Goal: Navigation & Orientation: Understand site structure

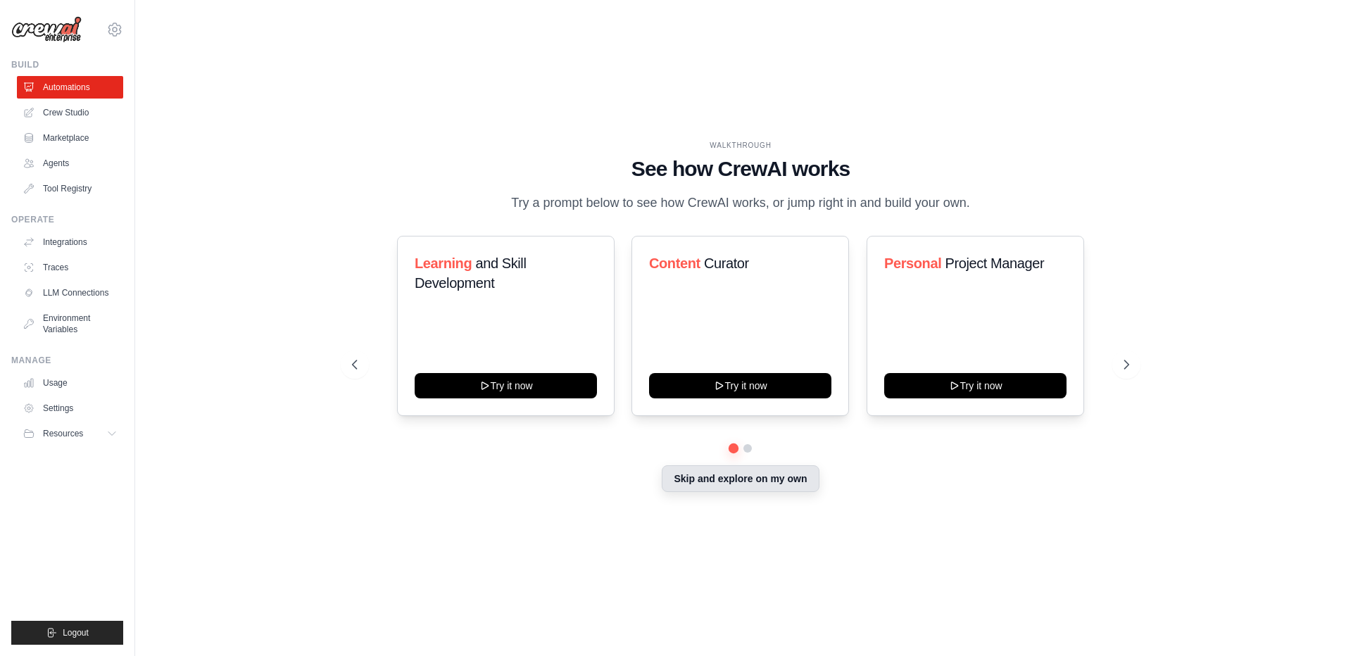
click at [718, 482] on button "Skip and explore on my own" at bounding box center [740, 478] width 157 height 27
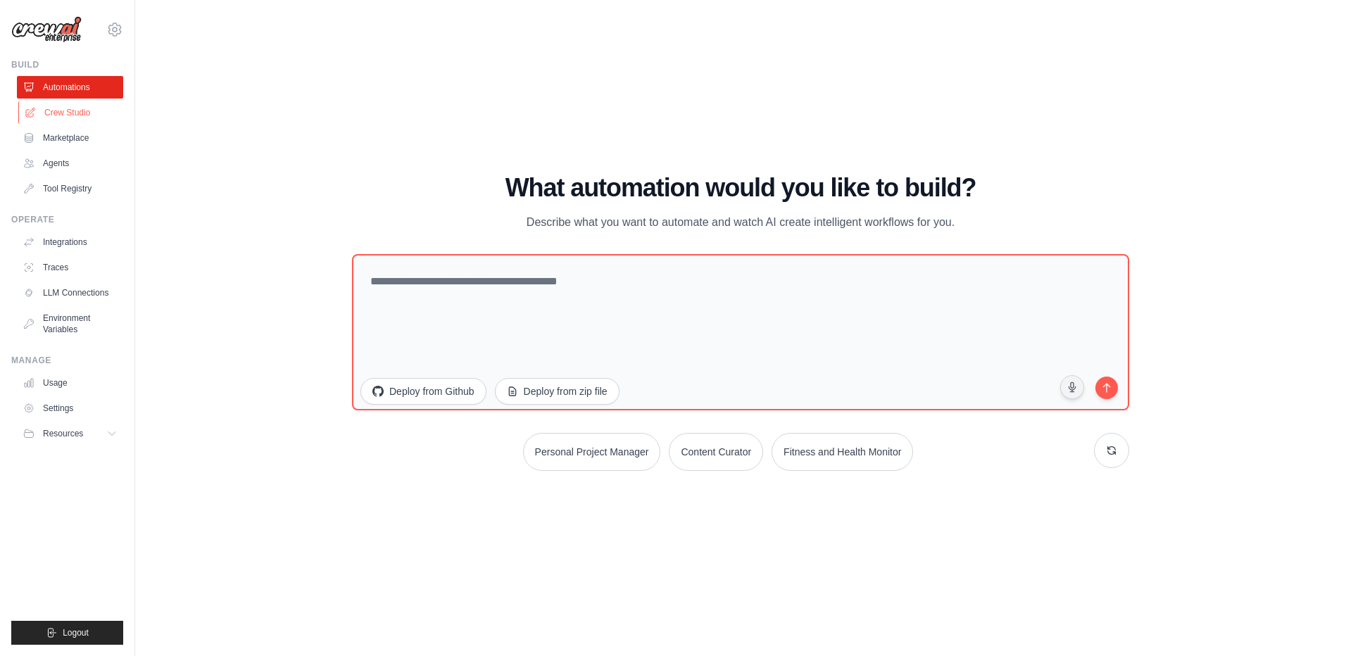
click at [60, 114] on link "Crew Studio" at bounding box center [71, 112] width 106 height 23
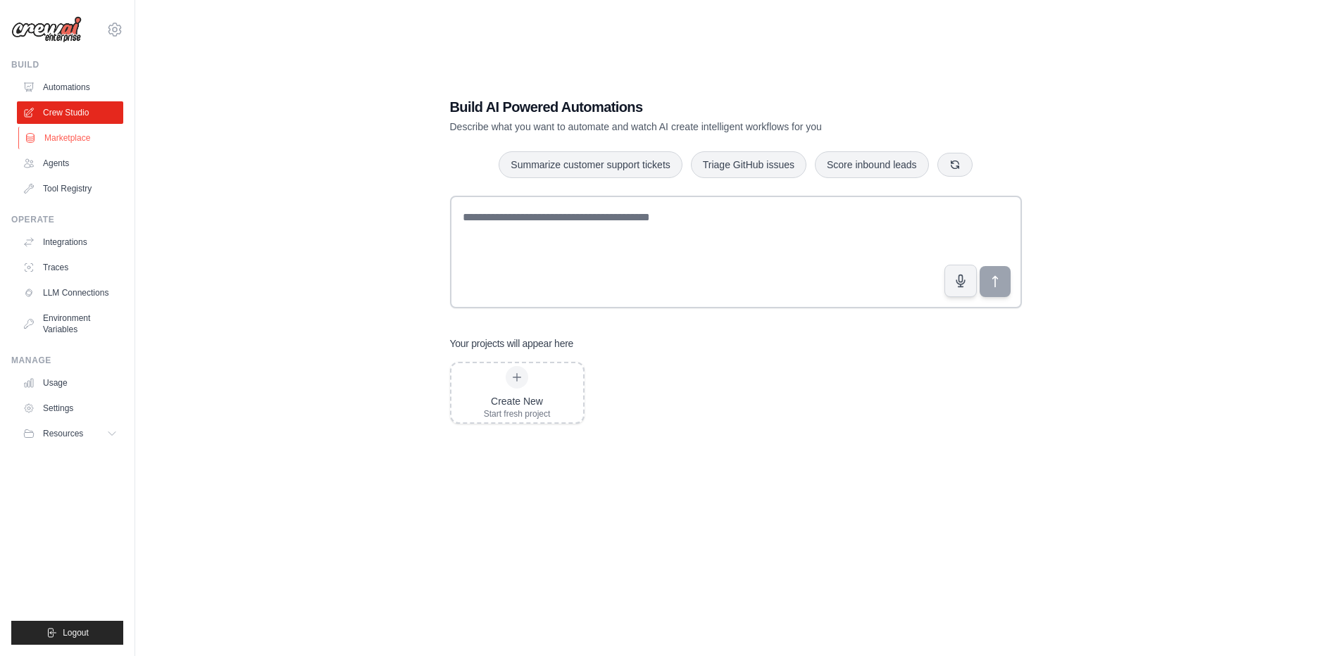
click at [58, 139] on link "Marketplace" at bounding box center [71, 138] width 106 height 23
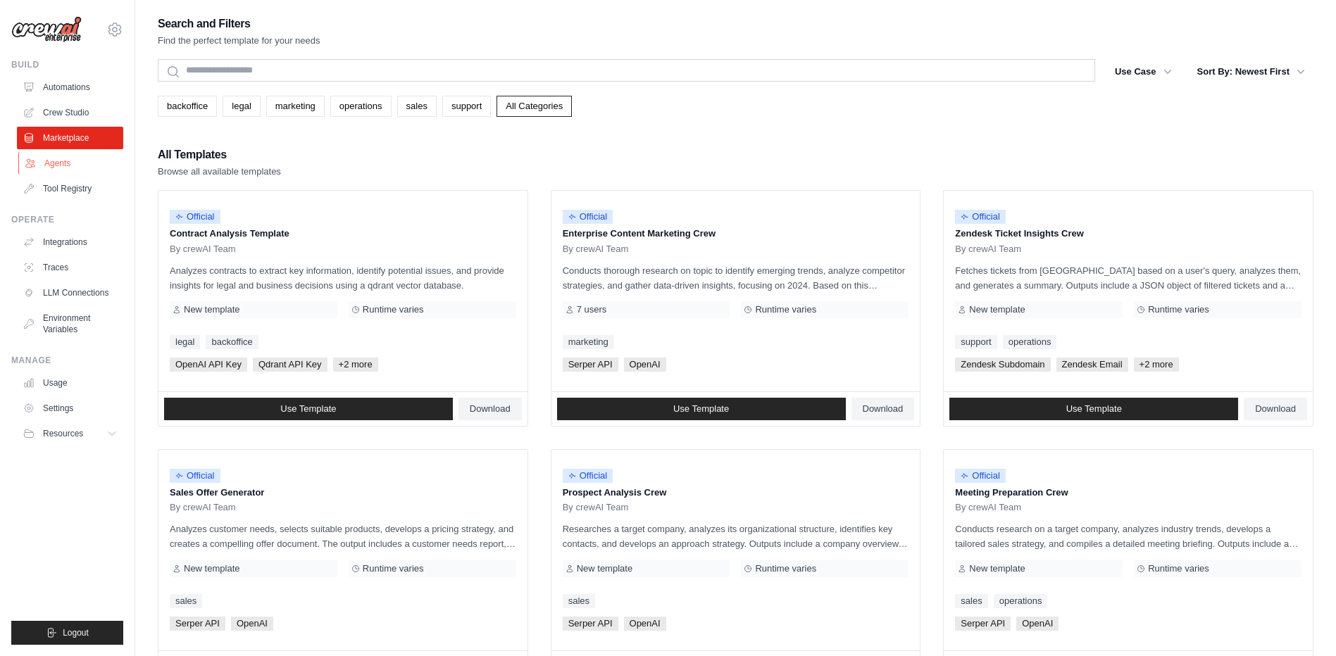
click at [56, 165] on link "Agents" at bounding box center [71, 163] width 106 height 23
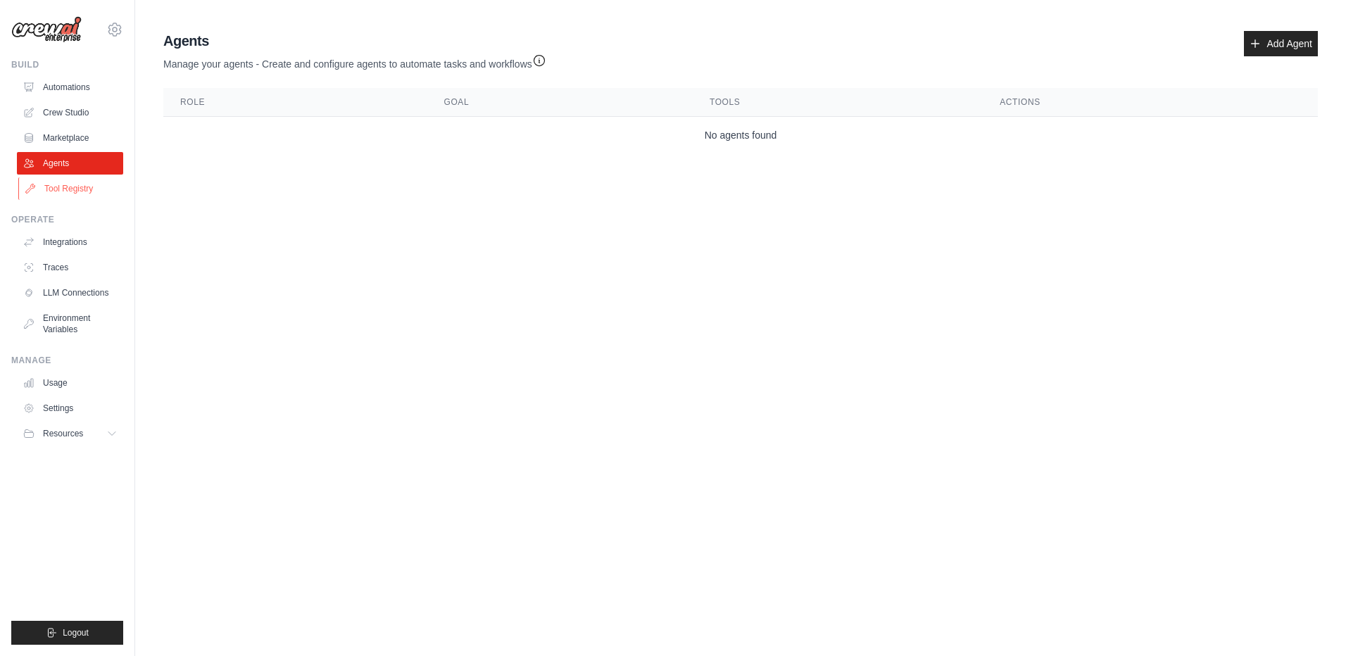
click at [57, 189] on link "Tool Registry" at bounding box center [71, 188] width 106 height 23
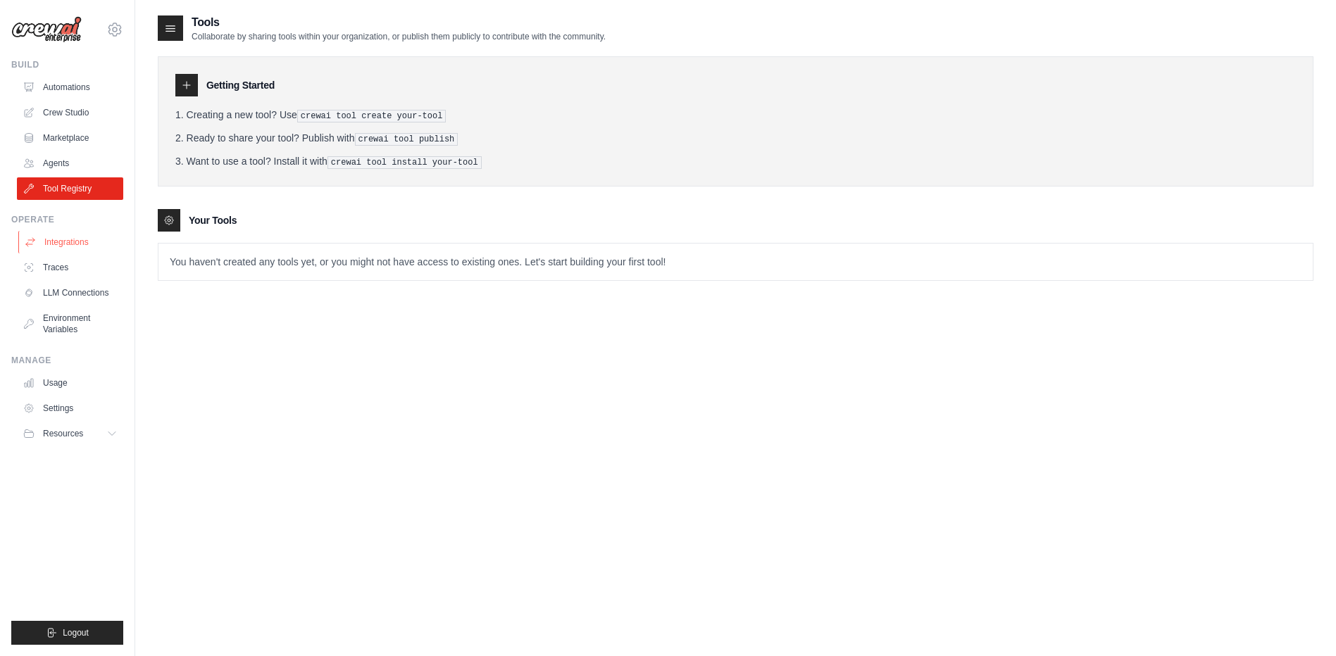
click at [66, 247] on link "Integrations" at bounding box center [71, 242] width 106 height 23
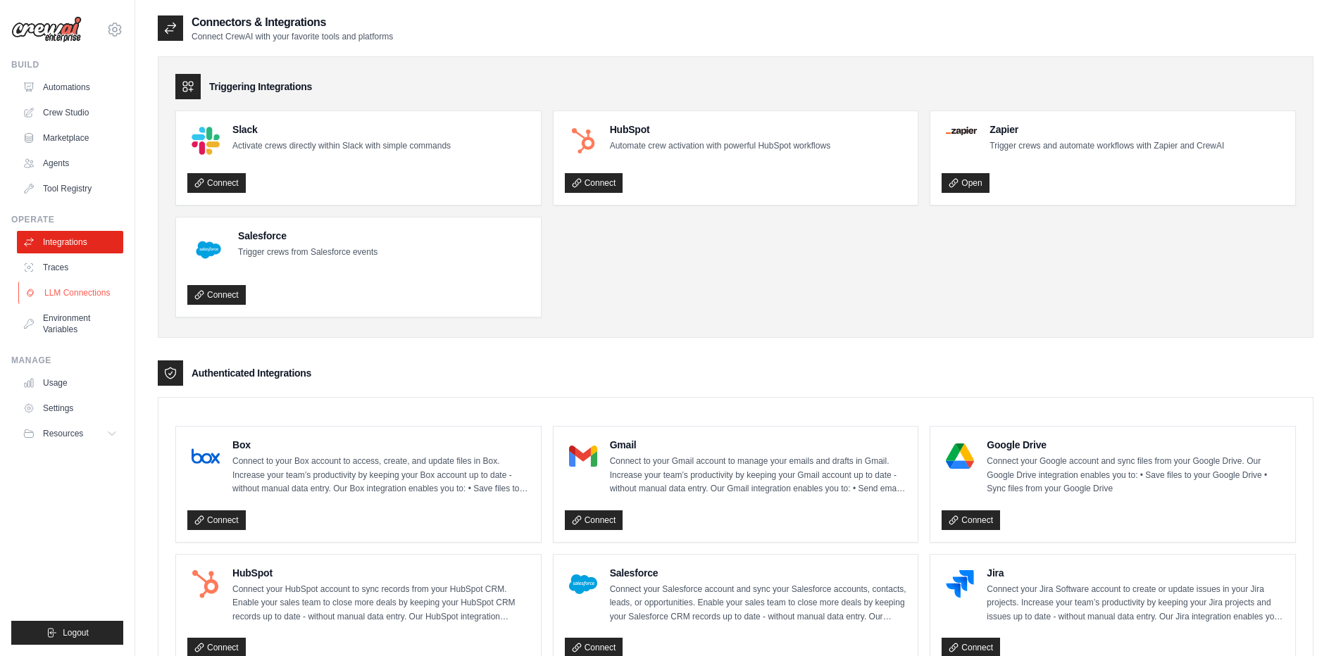
click at [54, 296] on link "LLM Connections" at bounding box center [71, 293] width 106 height 23
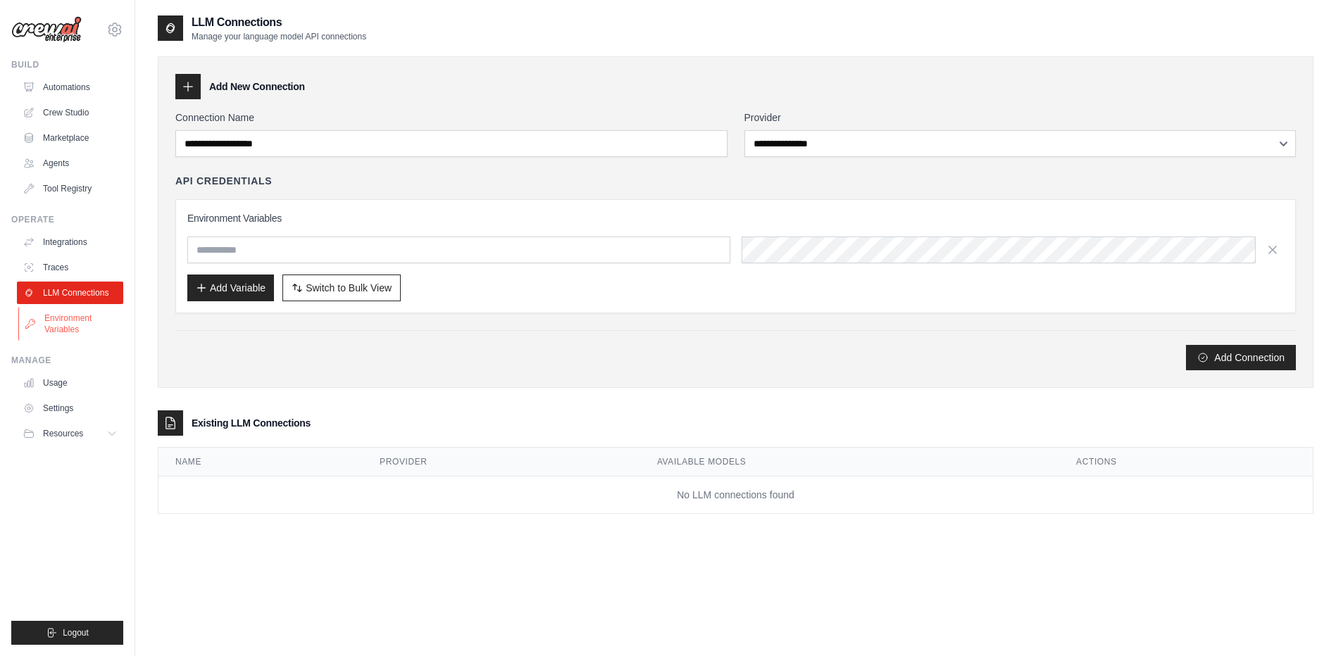
click at [63, 327] on link "Environment Variables" at bounding box center [71, 324] width 106 height 34
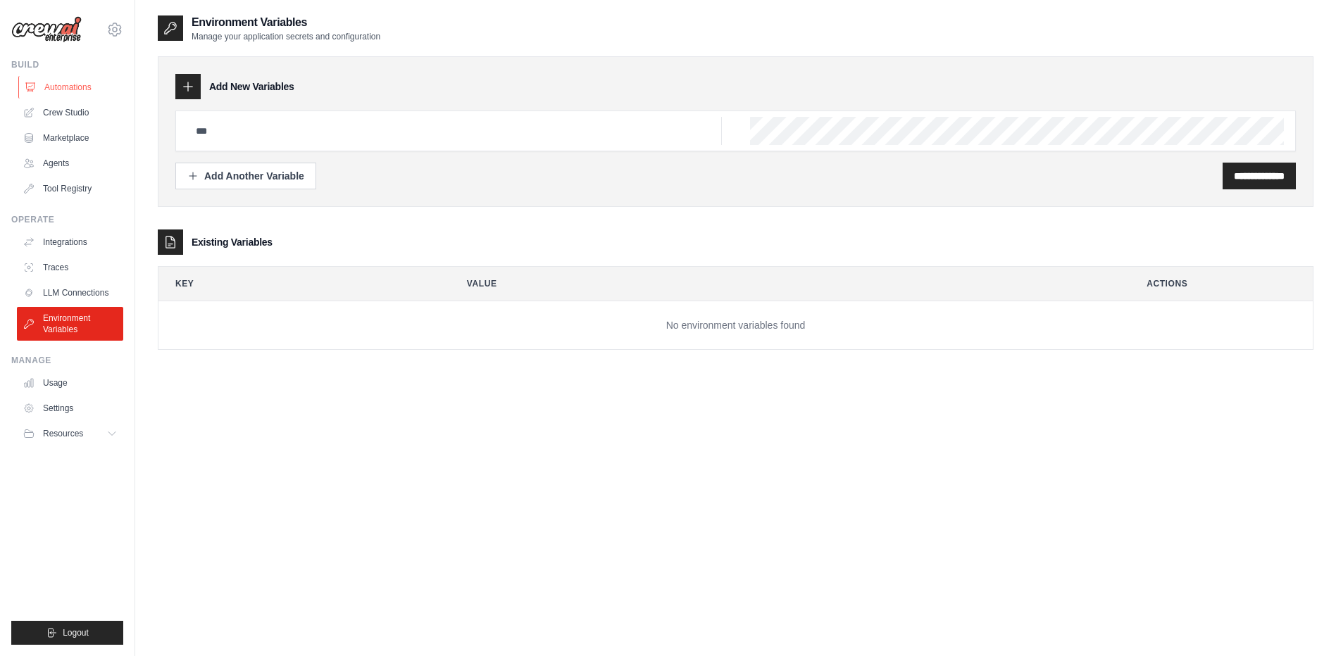
click at [74, 90] on link "Automations" at bounding box center [71, 87] width 106 height 23
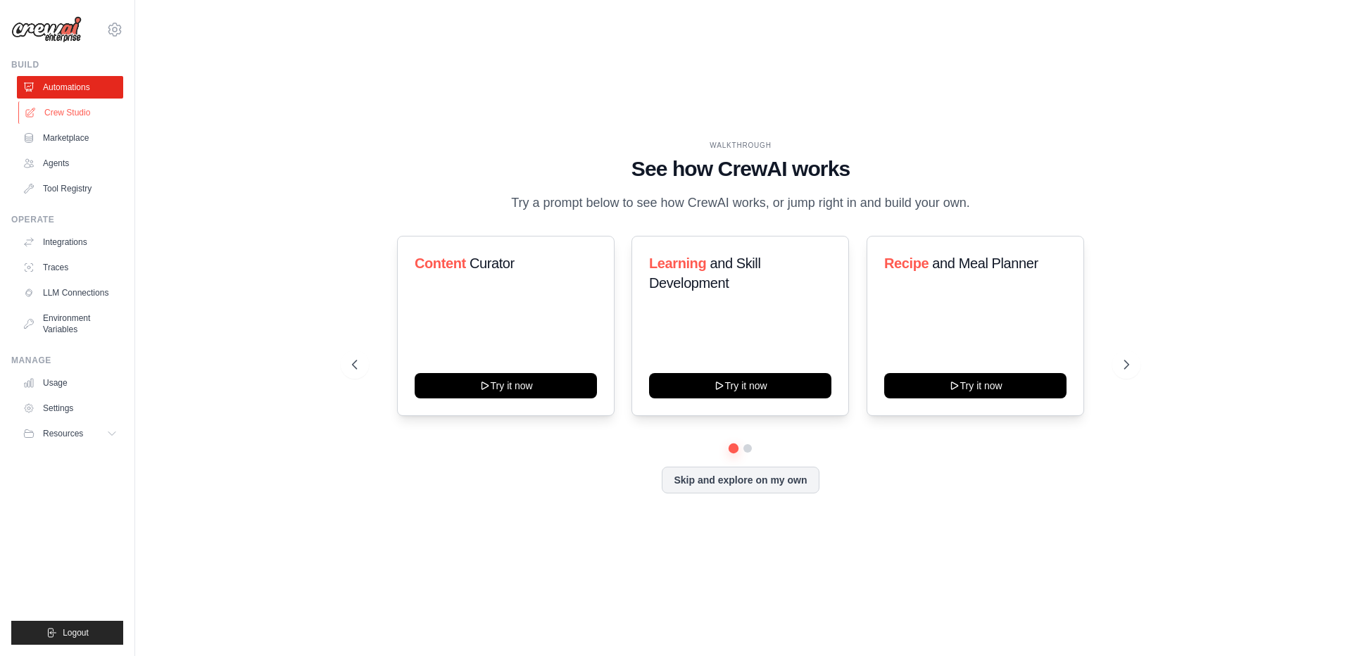
click at [54, 112] on link "Crew Studio" at bounding box center [71, 112] width 106 height 23
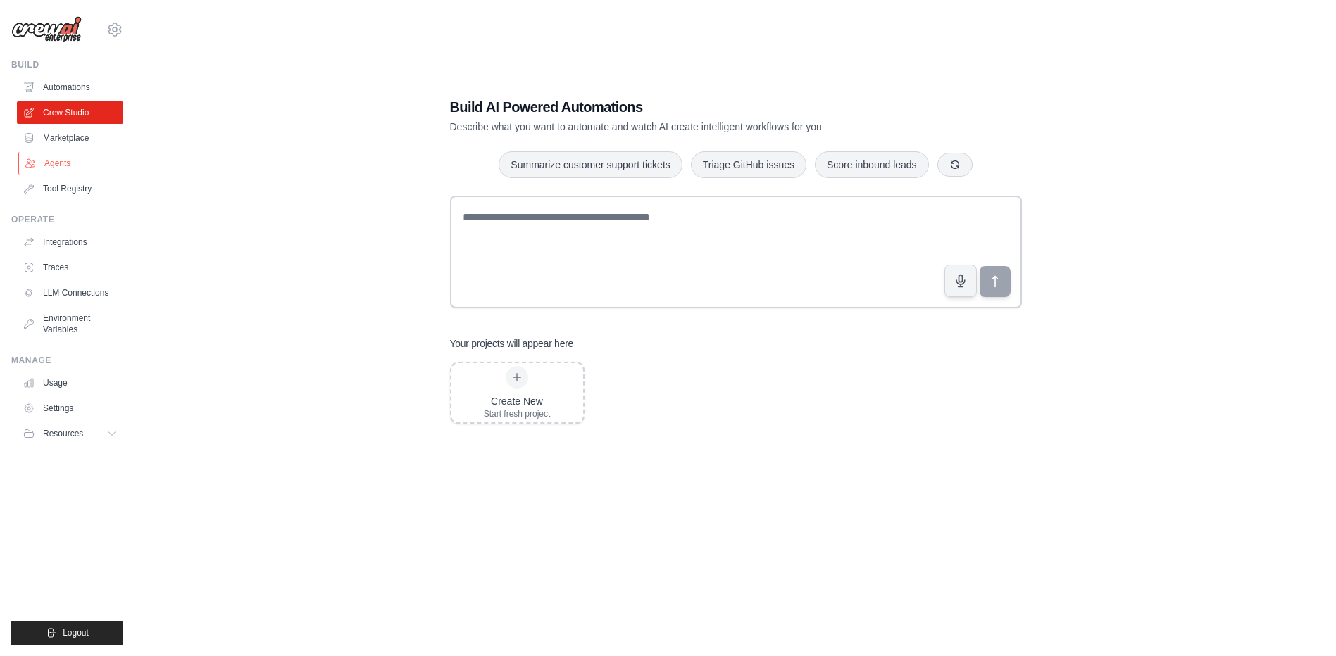
click at [61, 164] on link "Agents" at bounding box center [71, 163] width 106 height 23
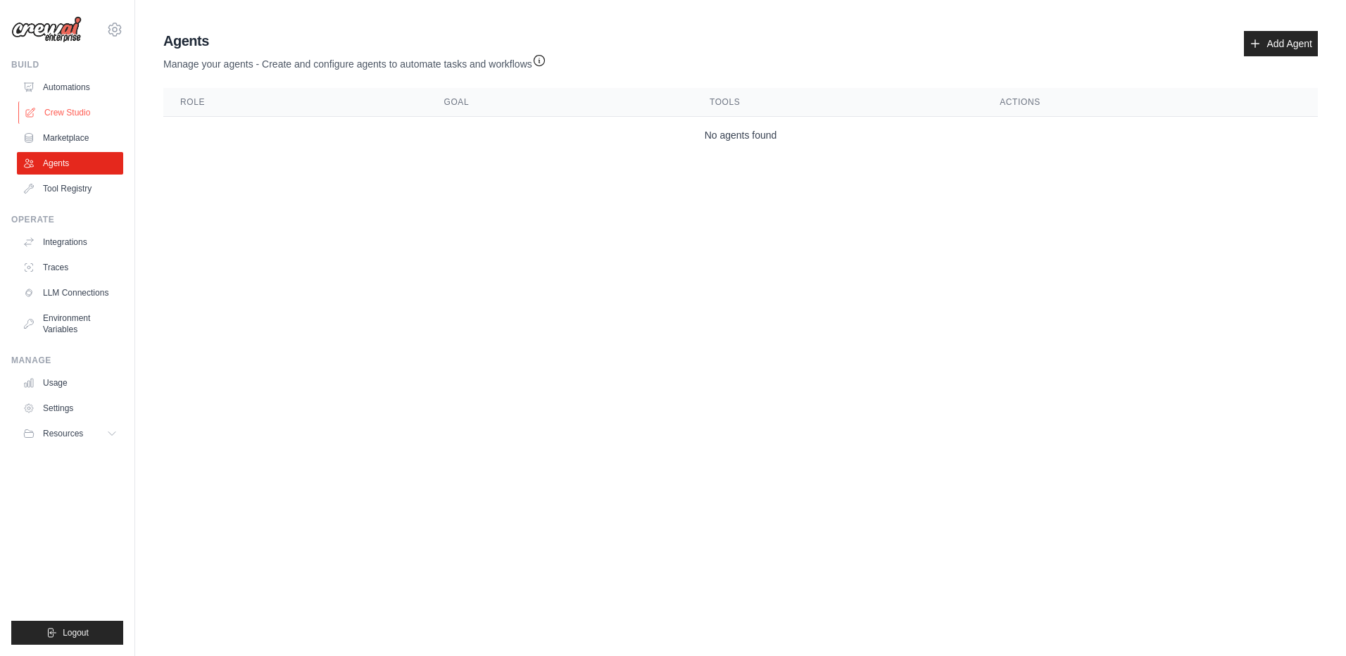
click at [74, 115] on link "Crew Studio" at bounding box center [71, 112] width 106 height 23
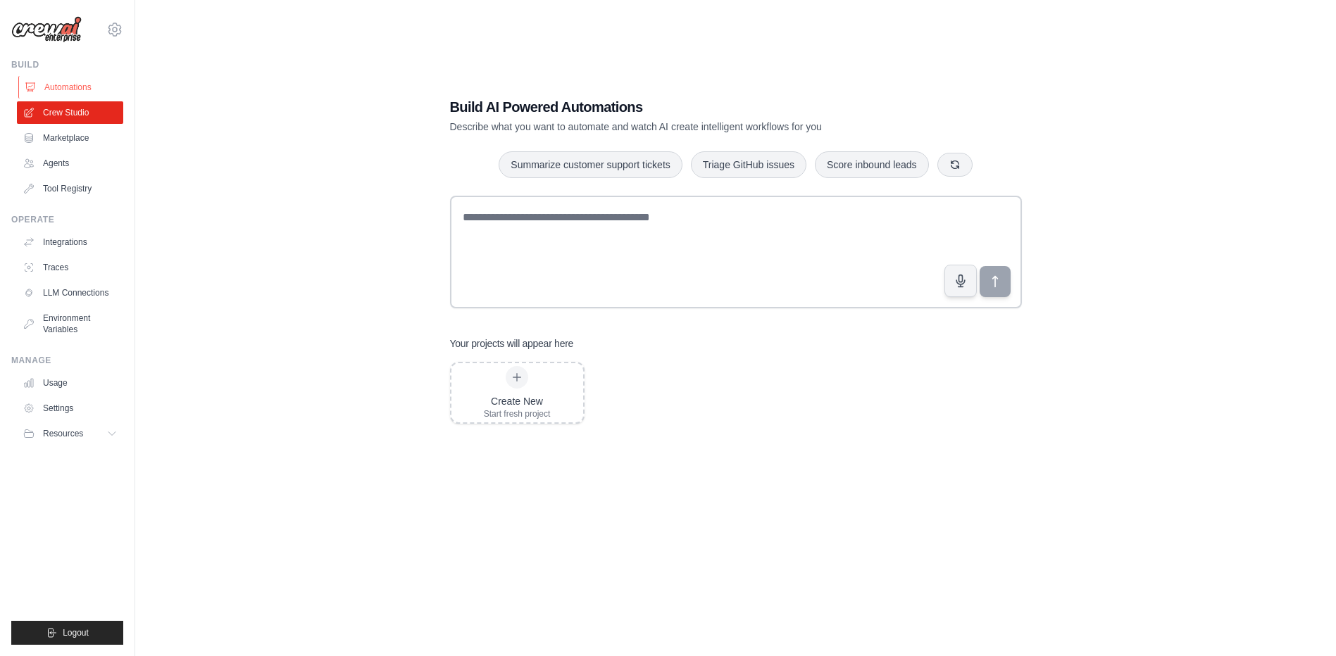
click at [65, 89] on link "Automations" at bounding box center [71, 87] width 106 height 23
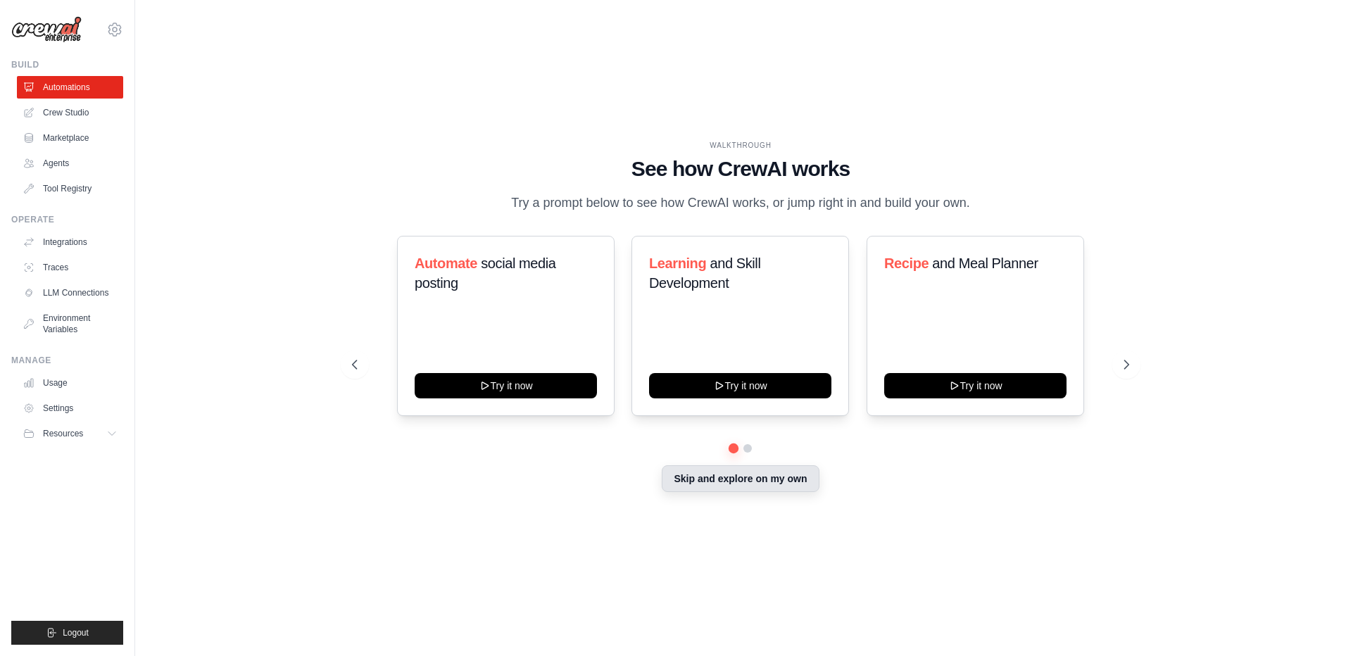
click at [730, 475] on button "Skip and explore on my own" at bounding box center [740, 478] width 157 height 27
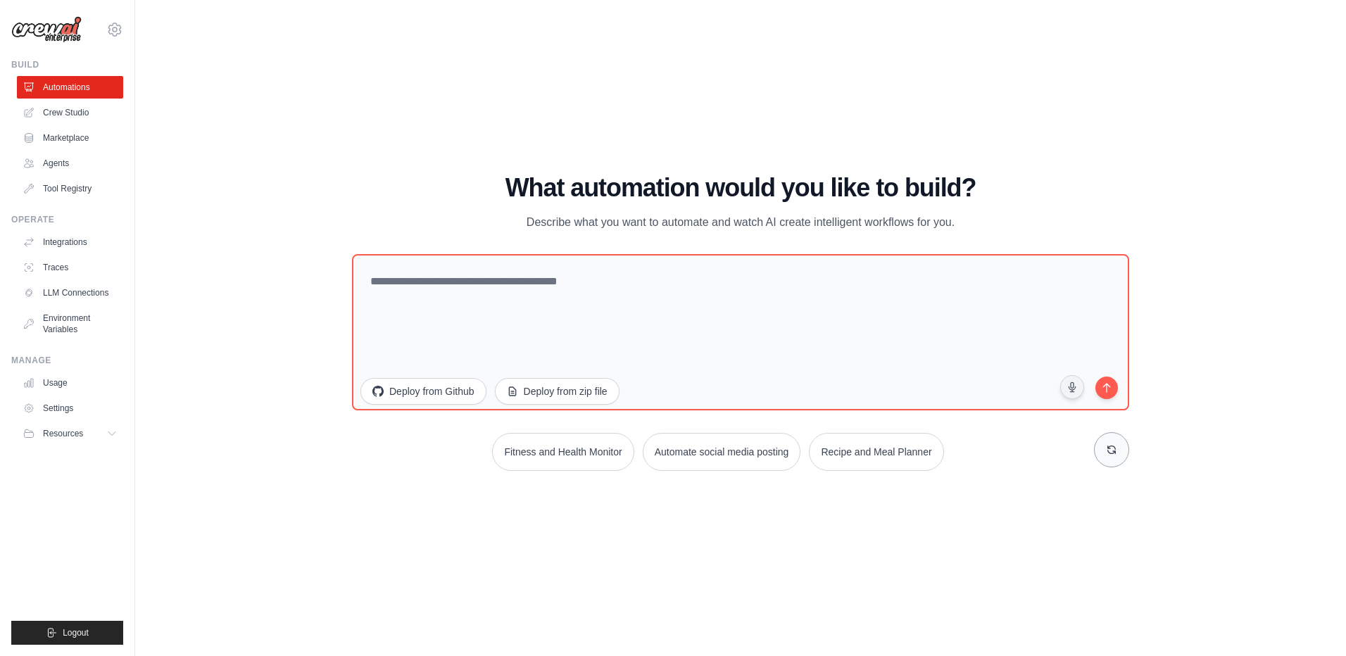
click at [1108, 454] on icon at bounding box center [1111, 449] width 11 height 11
click at [1108, 453] on icon at bounding box center [1111, 449] width 11 height 11
click at [1108, 449] on icon at bounding box center [1112, 450] width 8 height 8
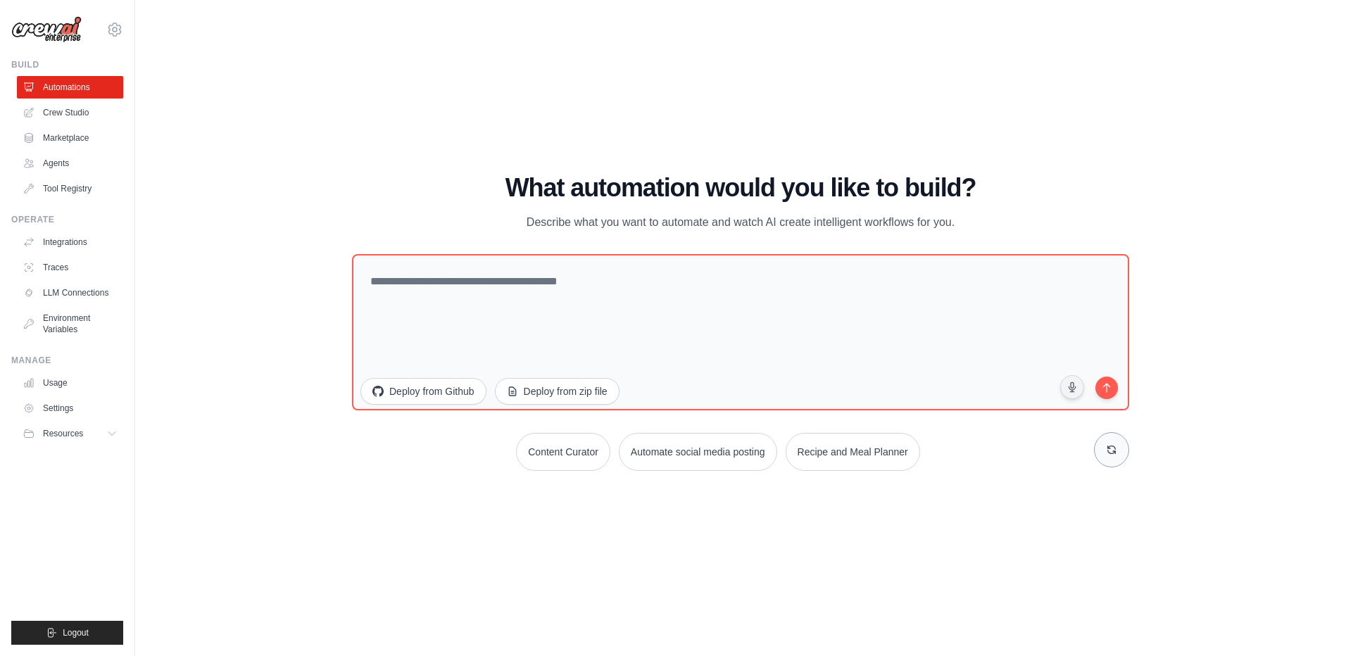
click at [1108, 449] on icon at bounding box center [1112, 450] width 8 height 8
click at [1108, 447] on icon at bounding box center [1112, 450] width 8 height 8
click at [1110, 448] on icon at bounding box center [1111, 449] width 11 height 11
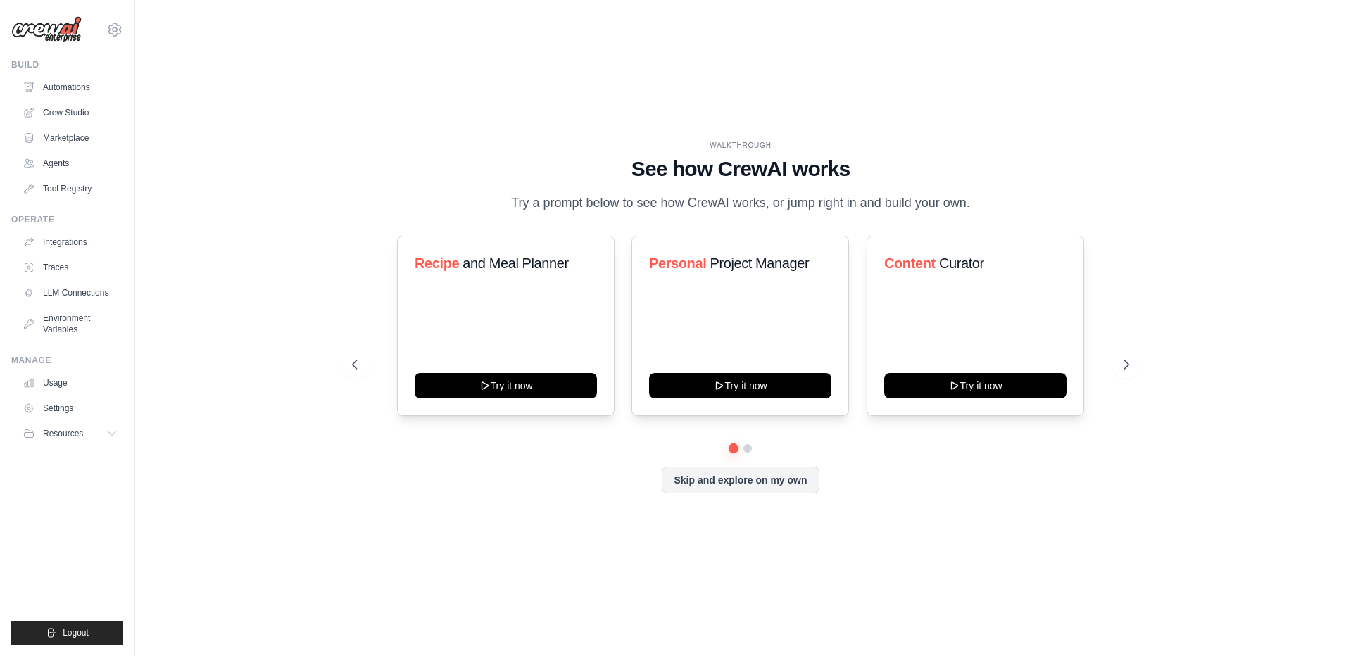
drag, startPoint x: 634, startPoint y: 1, endPoint x: 813, endPoint y: 34, distance: 181.9
click at [813, 34] on div "WALKTHROUGH See how [PERSON_NAME] works Try a prompt below to see how [PERSON_N…" at bounding box center [741, 328] width 1166 height 628
